Goal: Task Accomplishment & Management: Manage account settings

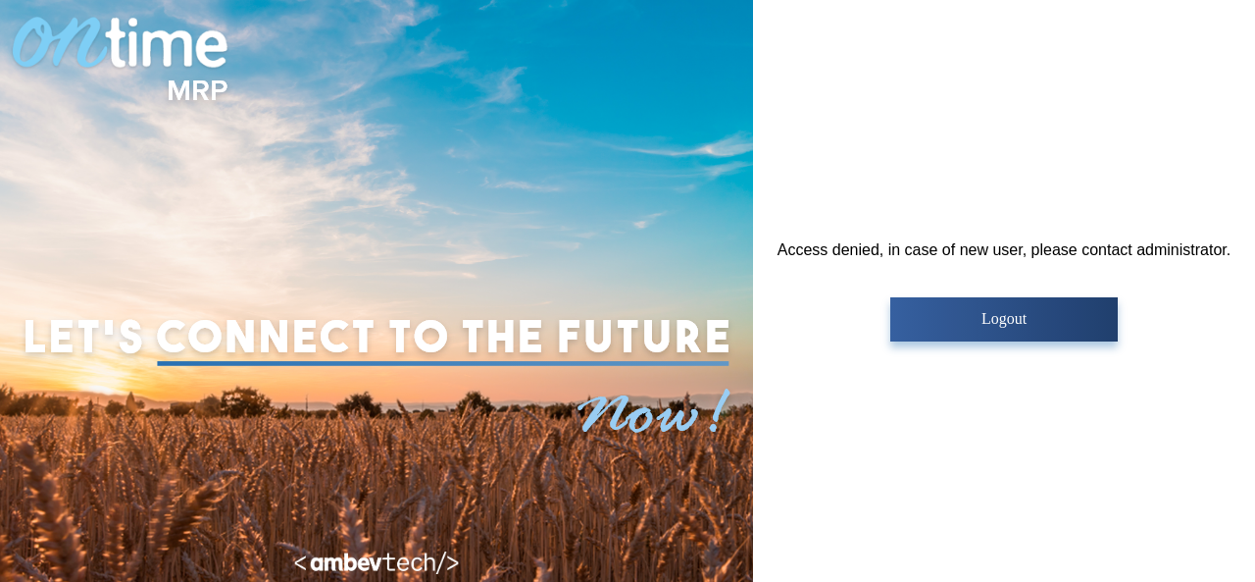
click at [971, 305] on button "Logout" at bounding box center [1003, 319] width 227 height 44
